Goal: Information Seeking & Learning: Find specific fact

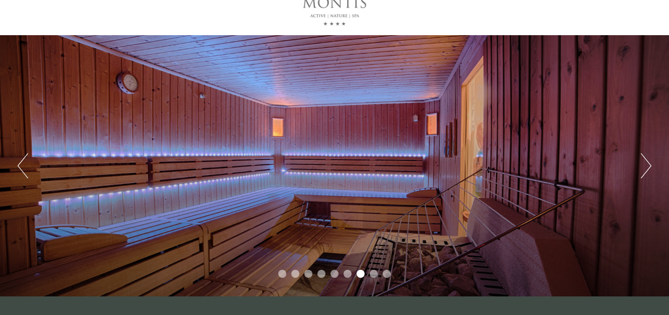
scroll to position [100, 0]
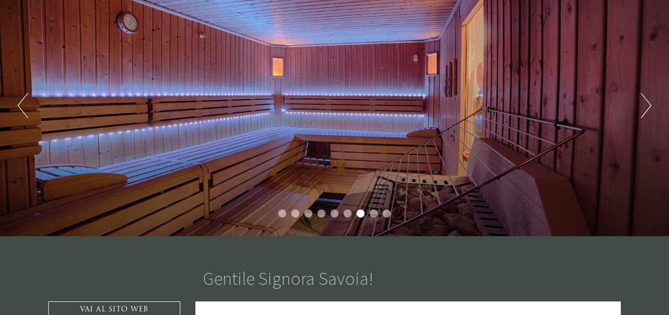
click at [649, 102] on button "Next" at bounding box center [646, 105] width 11 height 25
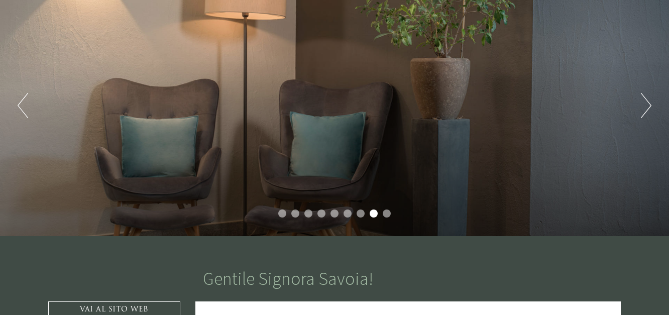
click at [648, 102] on button "Next" at bounding box center [646, 105] width 11 height 25
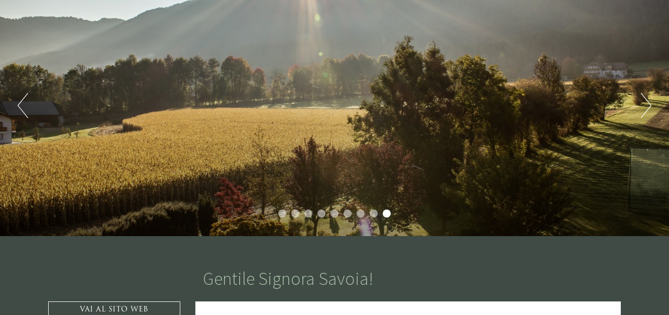
click at [648, 102] on button "Next" at bounding box center [646, 105] width 11 height 25
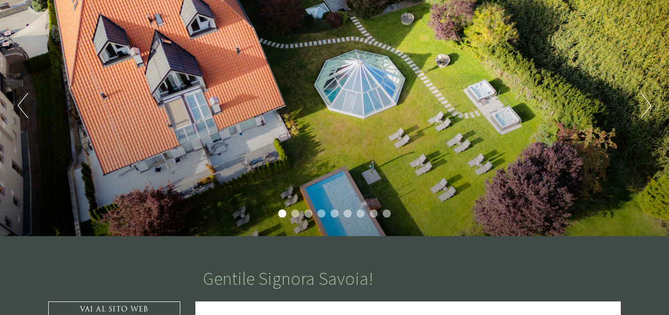
click at [648, 102] on button "Next" at bounding box center [646, 105] width 11 height 25
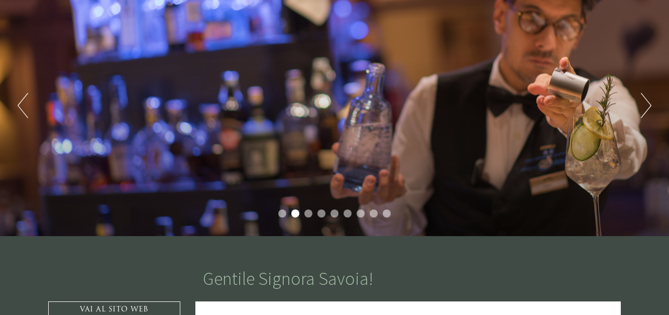
click at [648, 102] on button "Next" at bounding box center [646, 105] width 11 height 25
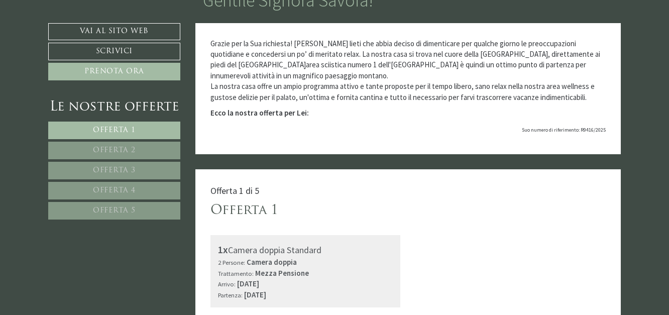
scroll to position [402, 0]
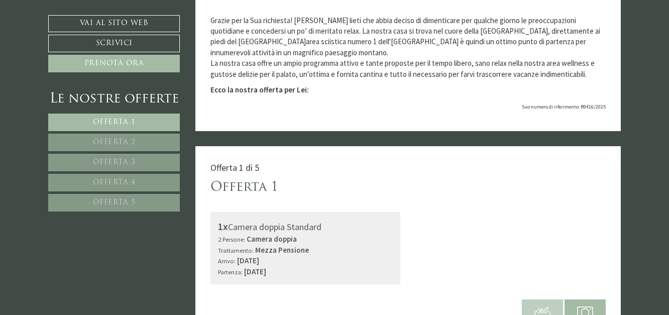
click at [290, 181] on div "Offerta 1" at bounding box center [408, 187] width 396 height 19
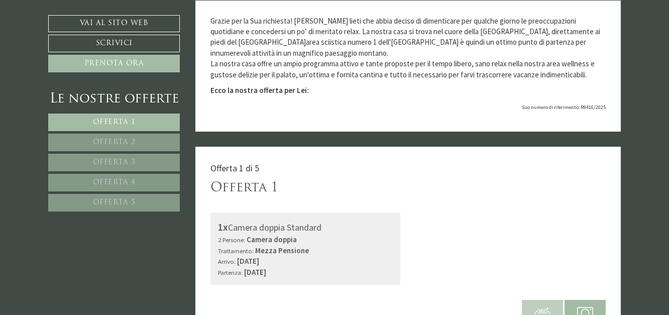
scroll to position [408, 0]
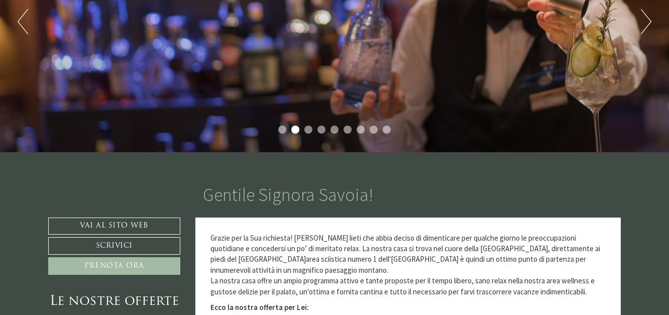
scroll to position [0, 0]
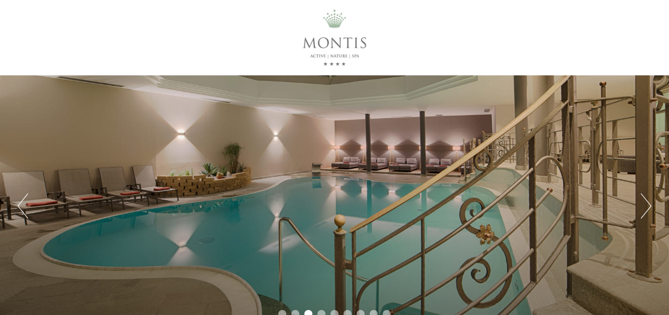
click at [309, 42] on div at bounding box center [334, 37] width 562 height 65
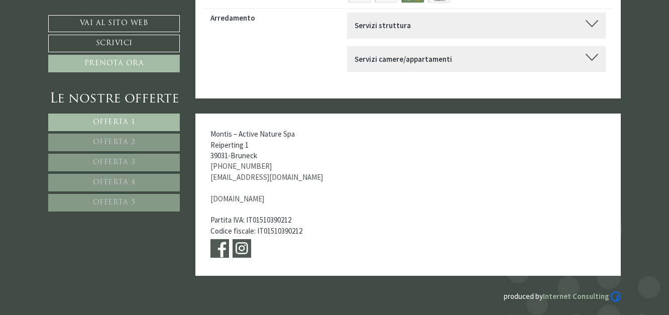
scroll to position [4301, 0]
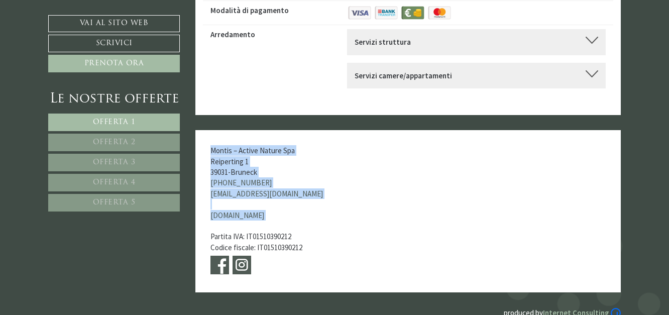
drag, startPoint x: 211, startPoint y: 95, endPoint x: 303, endPoint y: 167, distance: 116.9
click at [303, 167] on div "Montis – Active Nature Spa Reiperting 1 39031 - Bruneck [PHONE_NUMBER] [EMAIL_A…" at bounding box center [283, 211] width 177 height 162
copy div "Montis – Active Nature Spa Reiperting 1 39031 - Bruneck [PHONE_NUMBER] [EMAIL_A…"
